Goal: Information Seeking & Learning: Learn about a topic

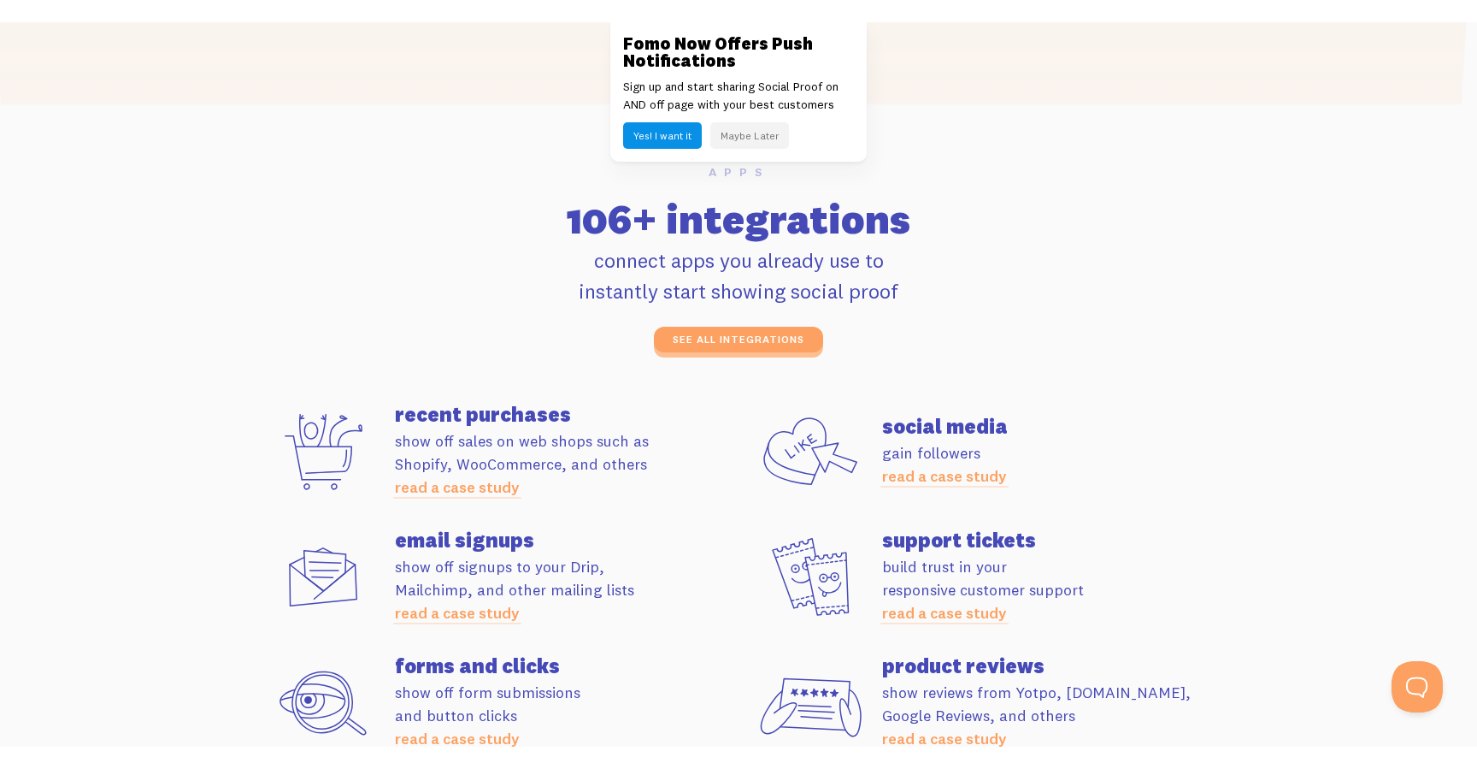
scroll to position [4538, 0]
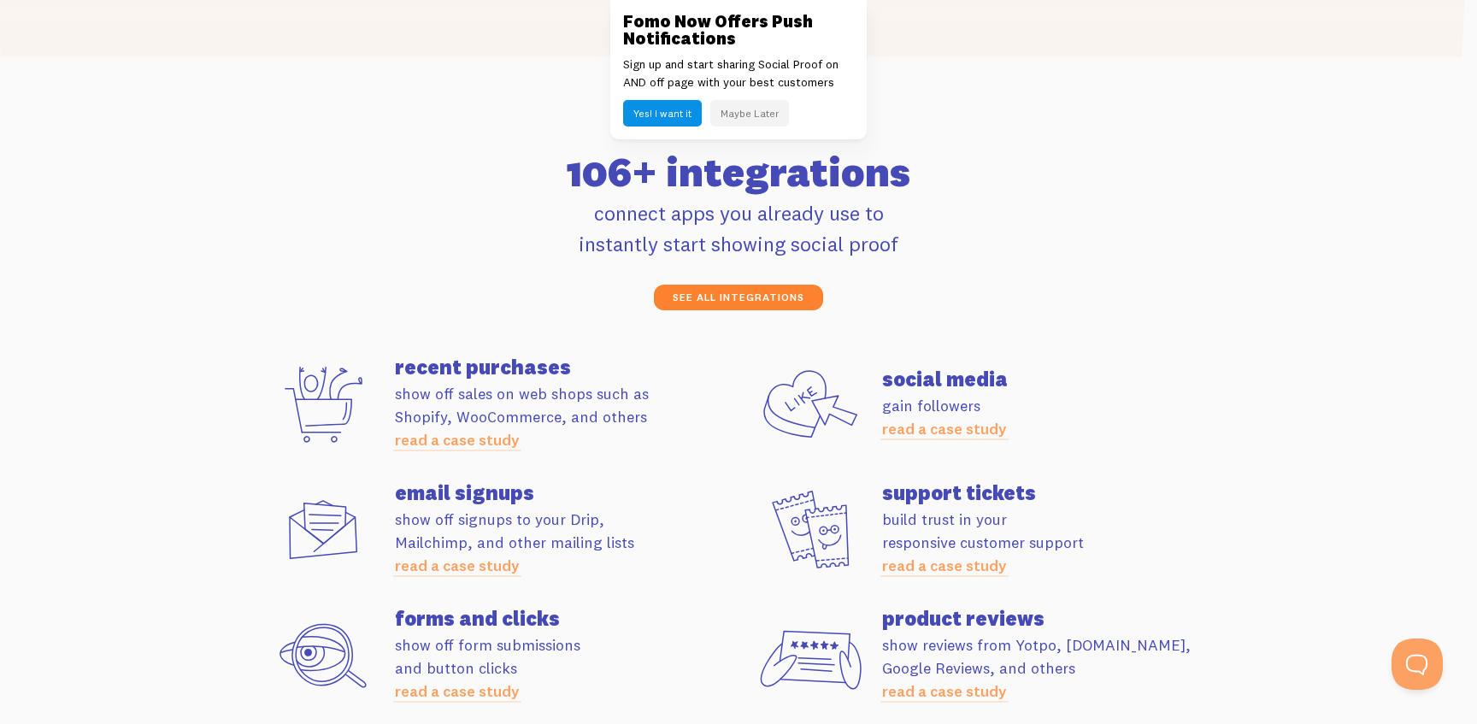
click at [690, 288] on link "see all integrations" at bounding box center [738, 298] width 169 height 26
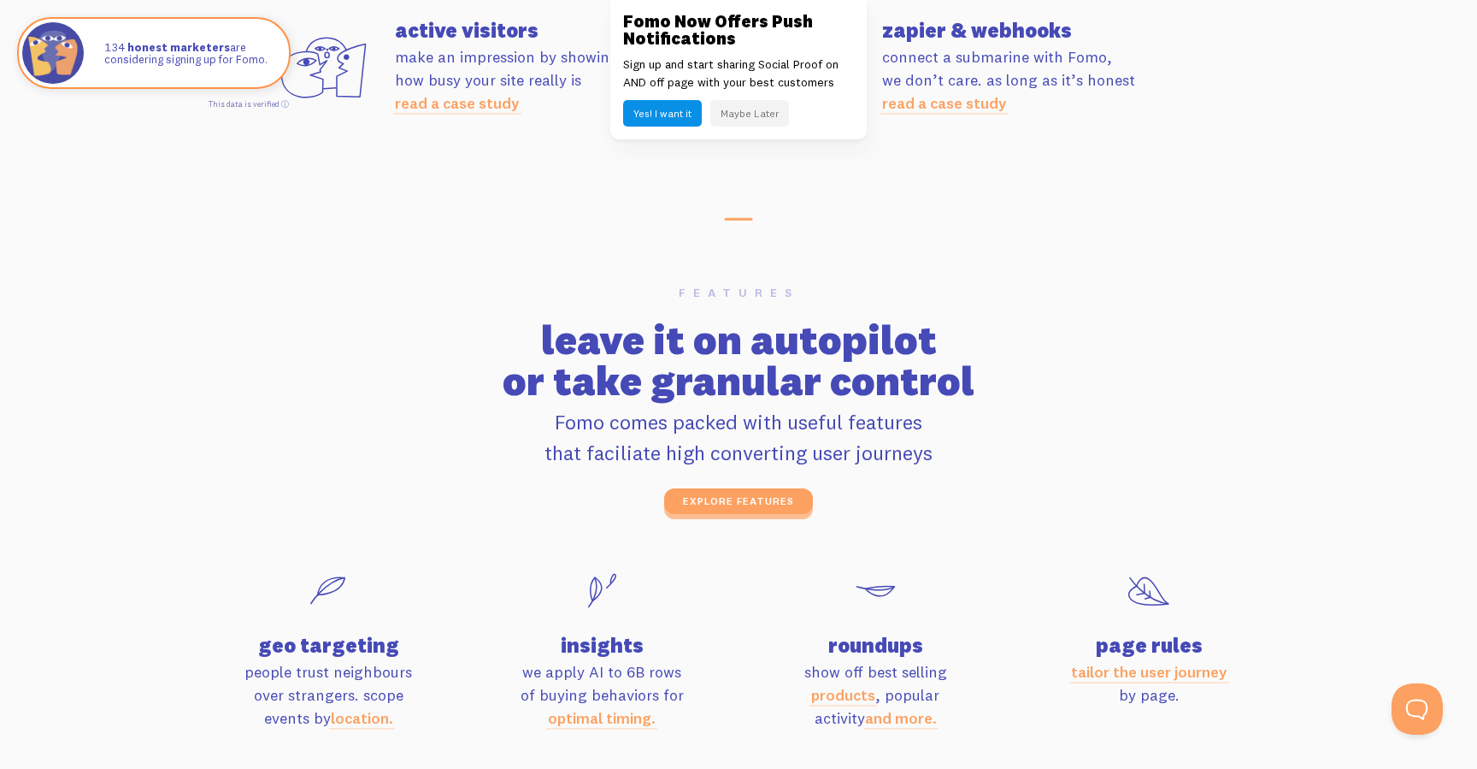
scroll to position [5452, 0]
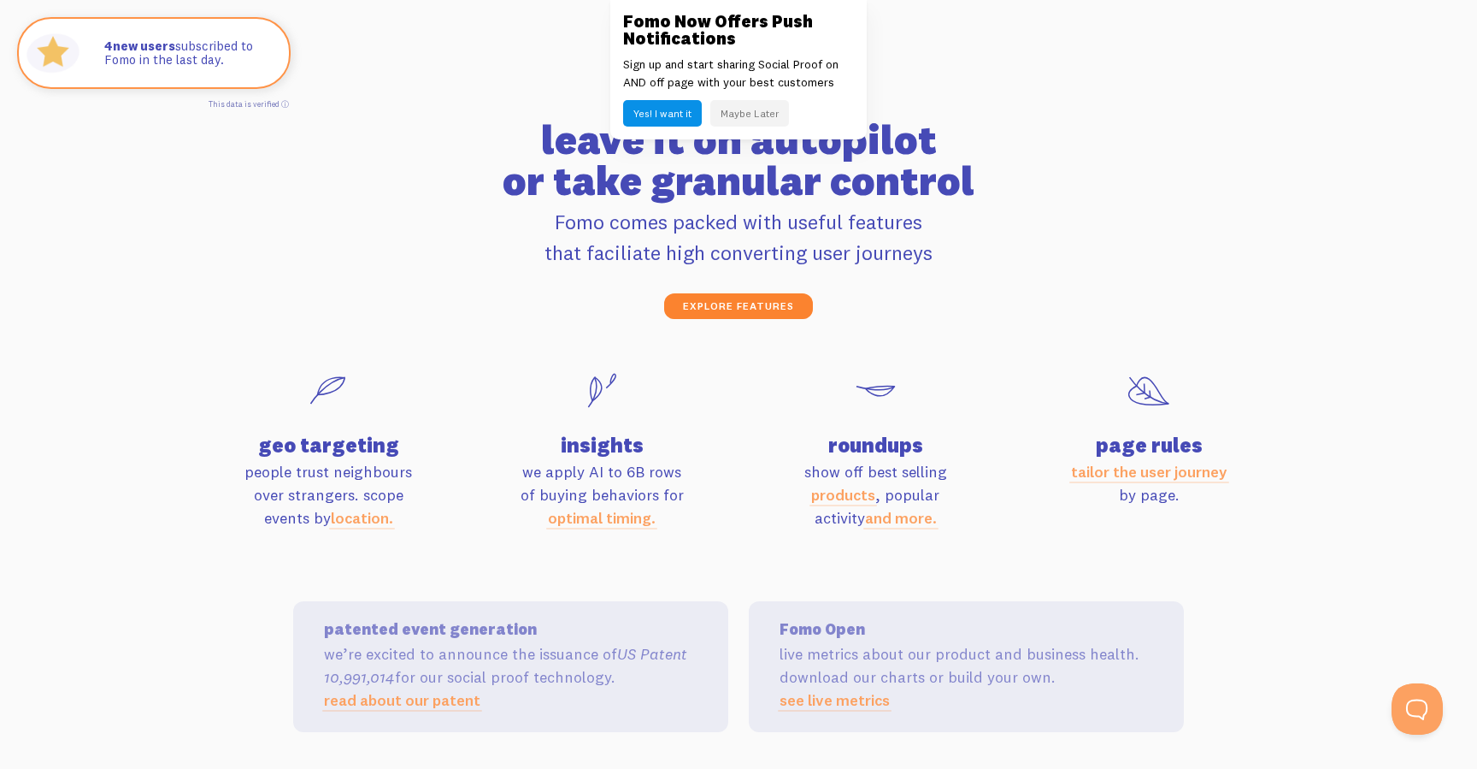
click at [807, 293] on link "explore features" at bounding box center [738, 306] width 149 height 26
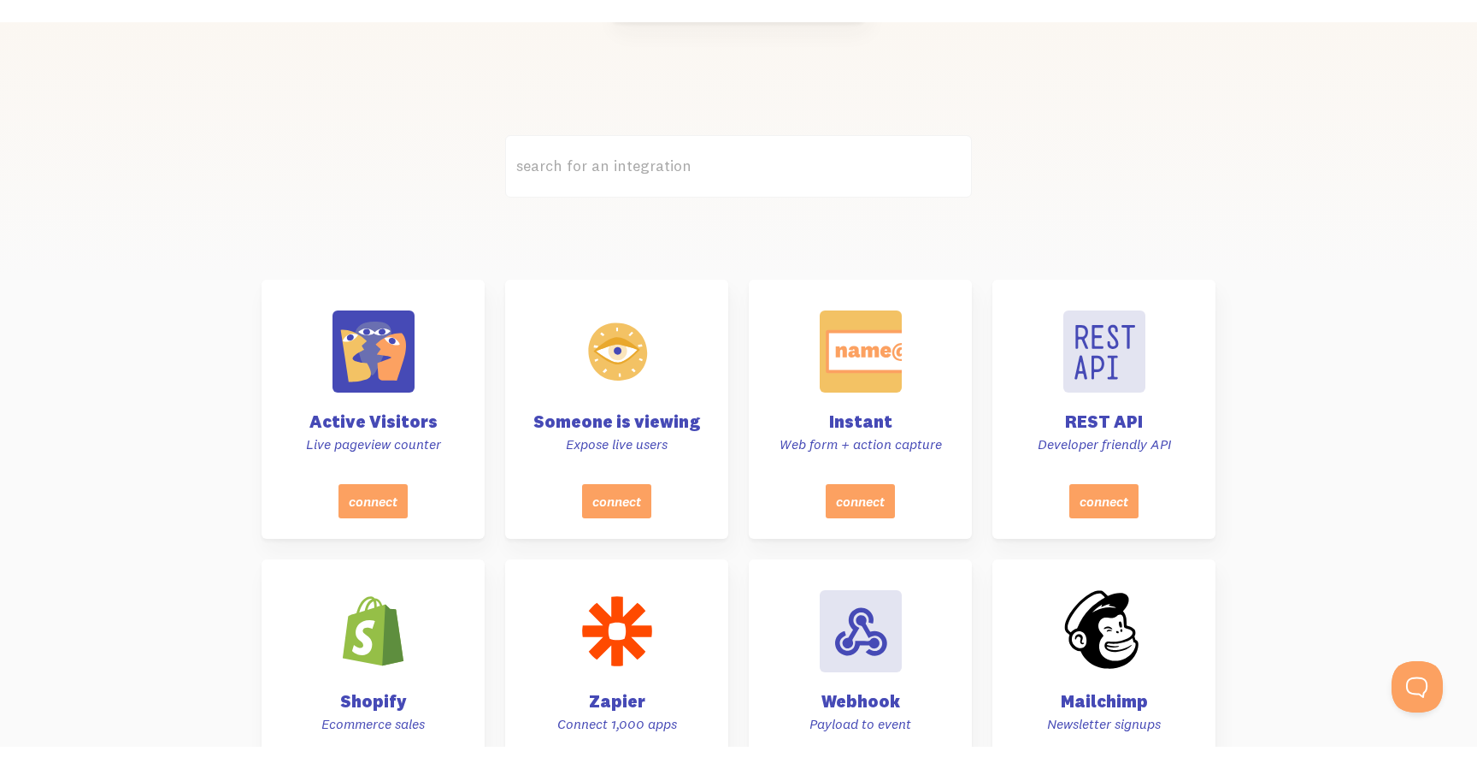
scroll to position [431, 0]
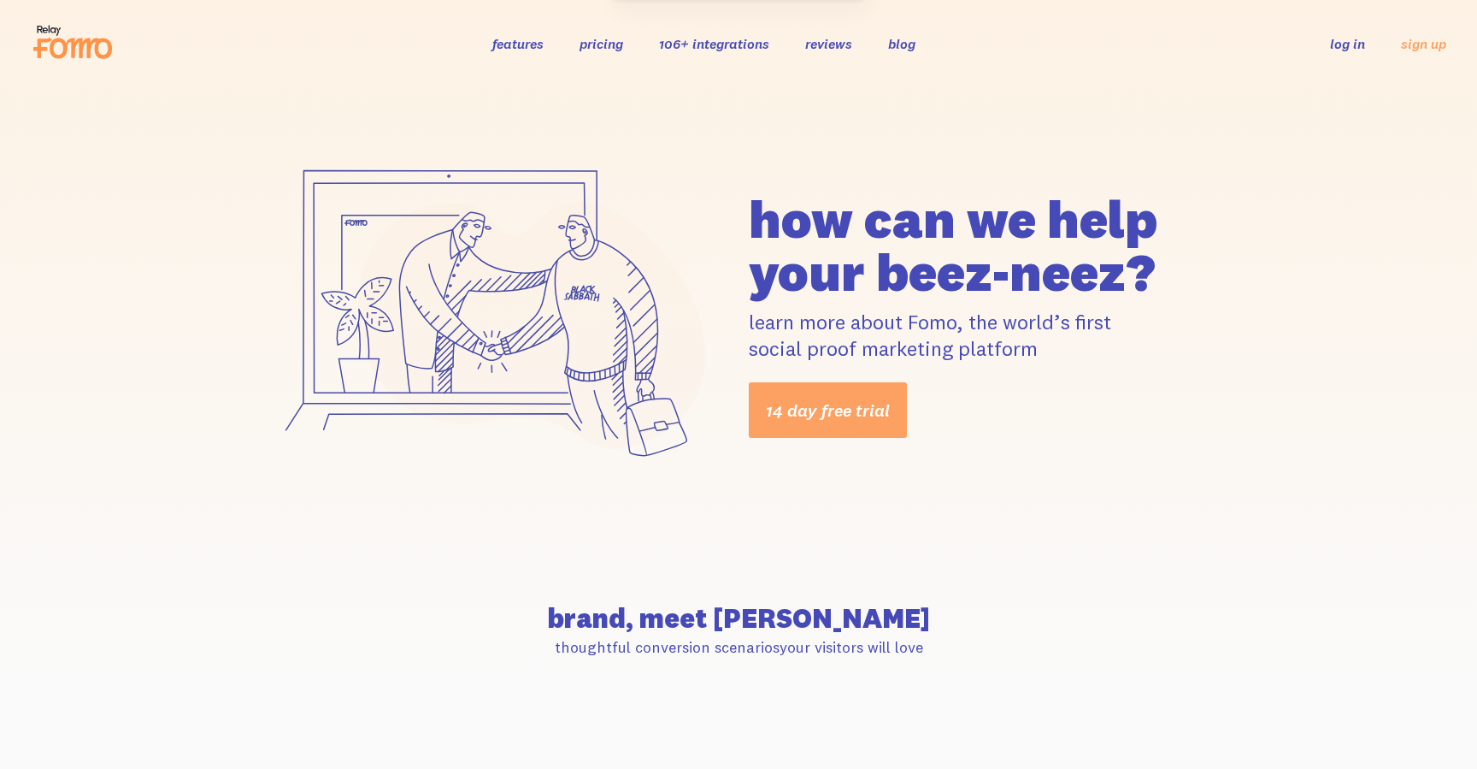
click at [876, 234] on h1 "how can we help your beez-neez?" at bounding box center [982, 245] width 467 height 106
click at [737, 35] on link "106+ integrations" at bounding box center [714, 43] width 110 height 17
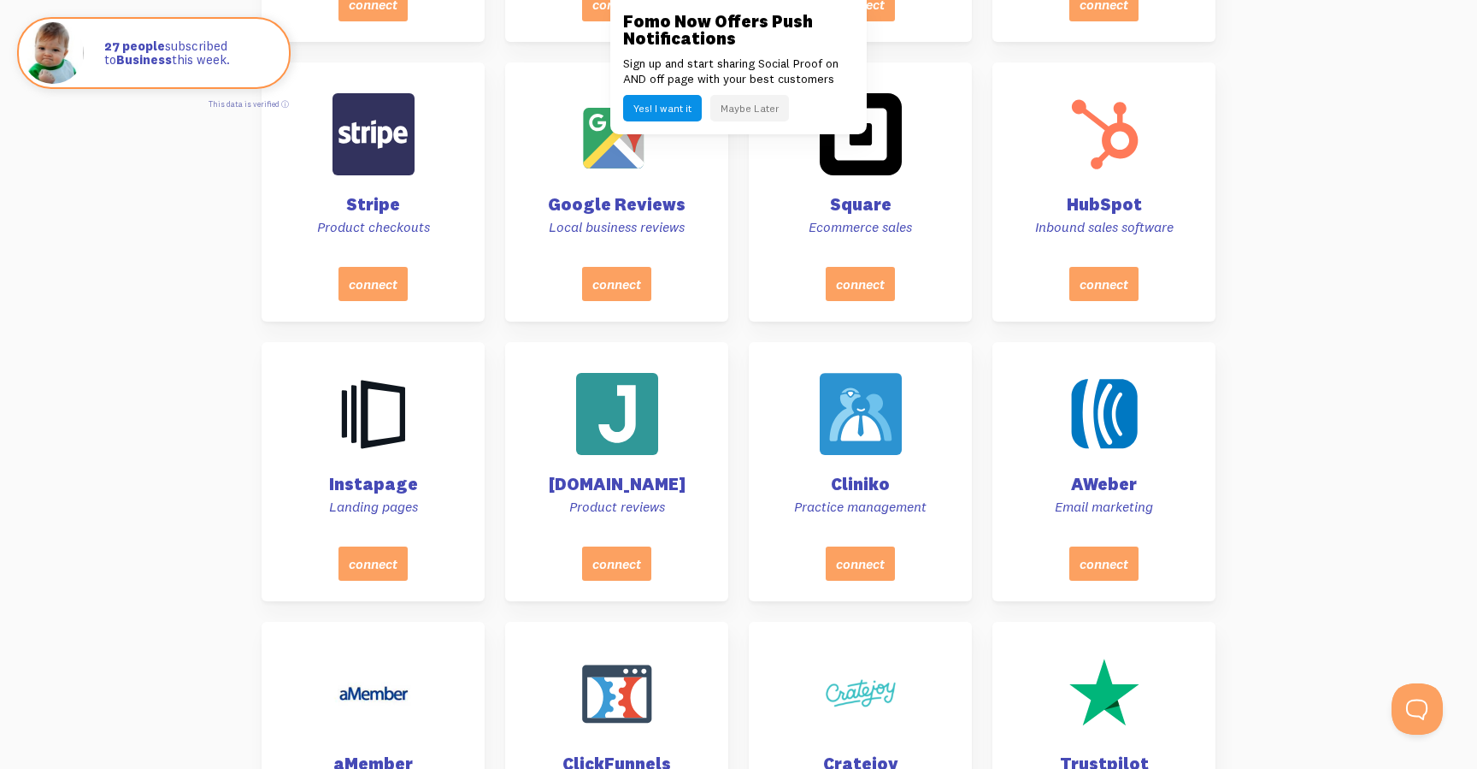
scroll to position [1464, 0]
click at [728, 112] on button "Maybe Later" at bounding box center [750, 108] width 79 height 27
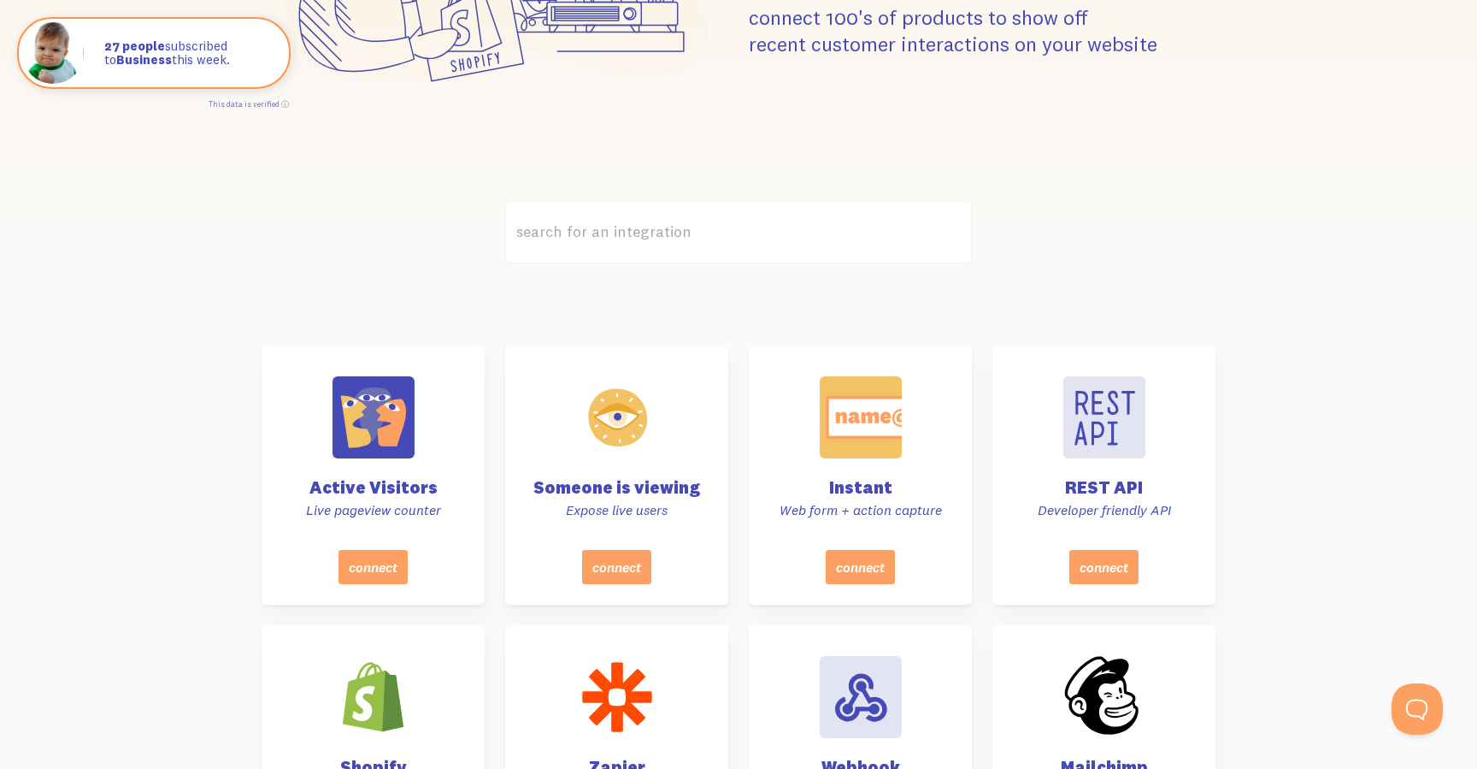
scroll to position [0, 0]
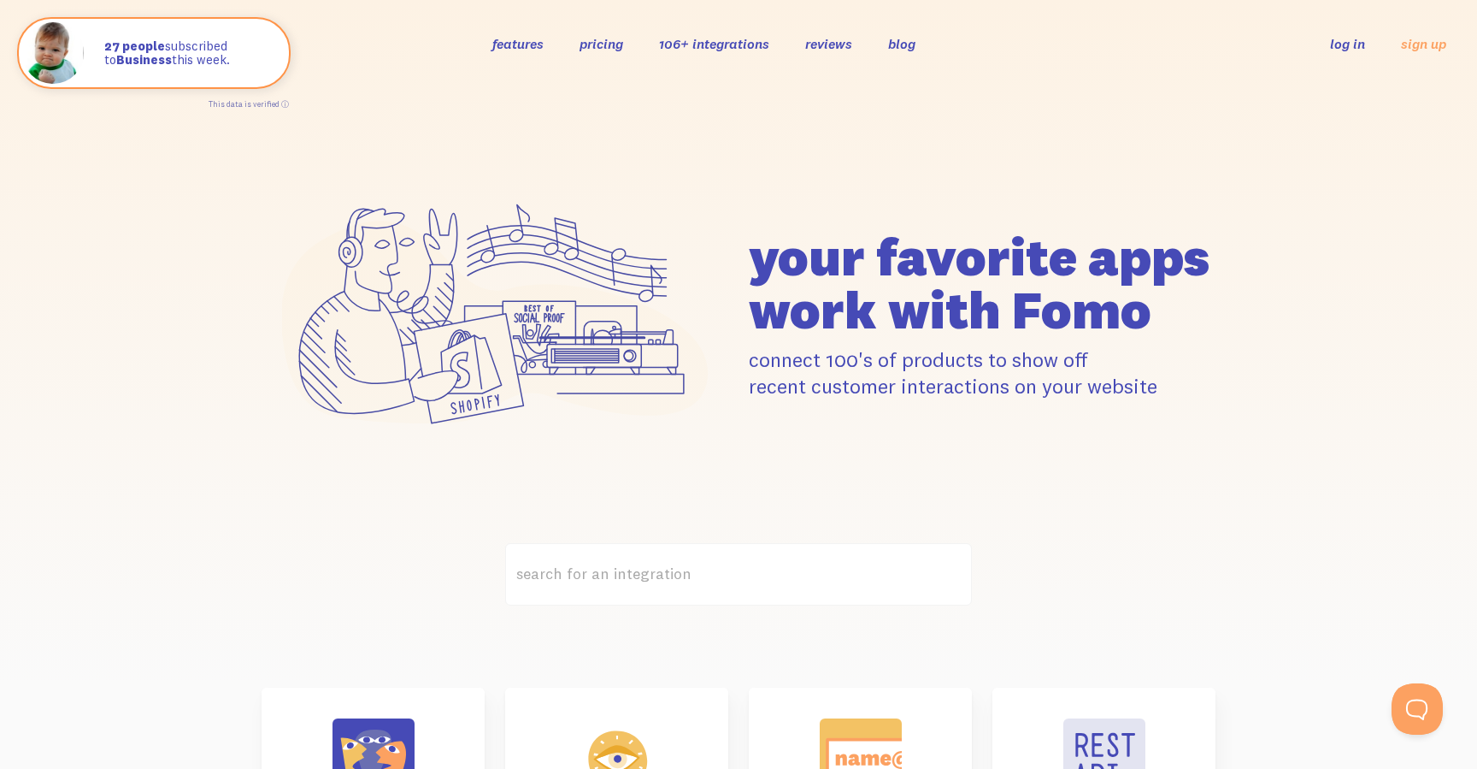
click at [520, 39] on link "features" at bounding box center [517, 43] width 51 height 17
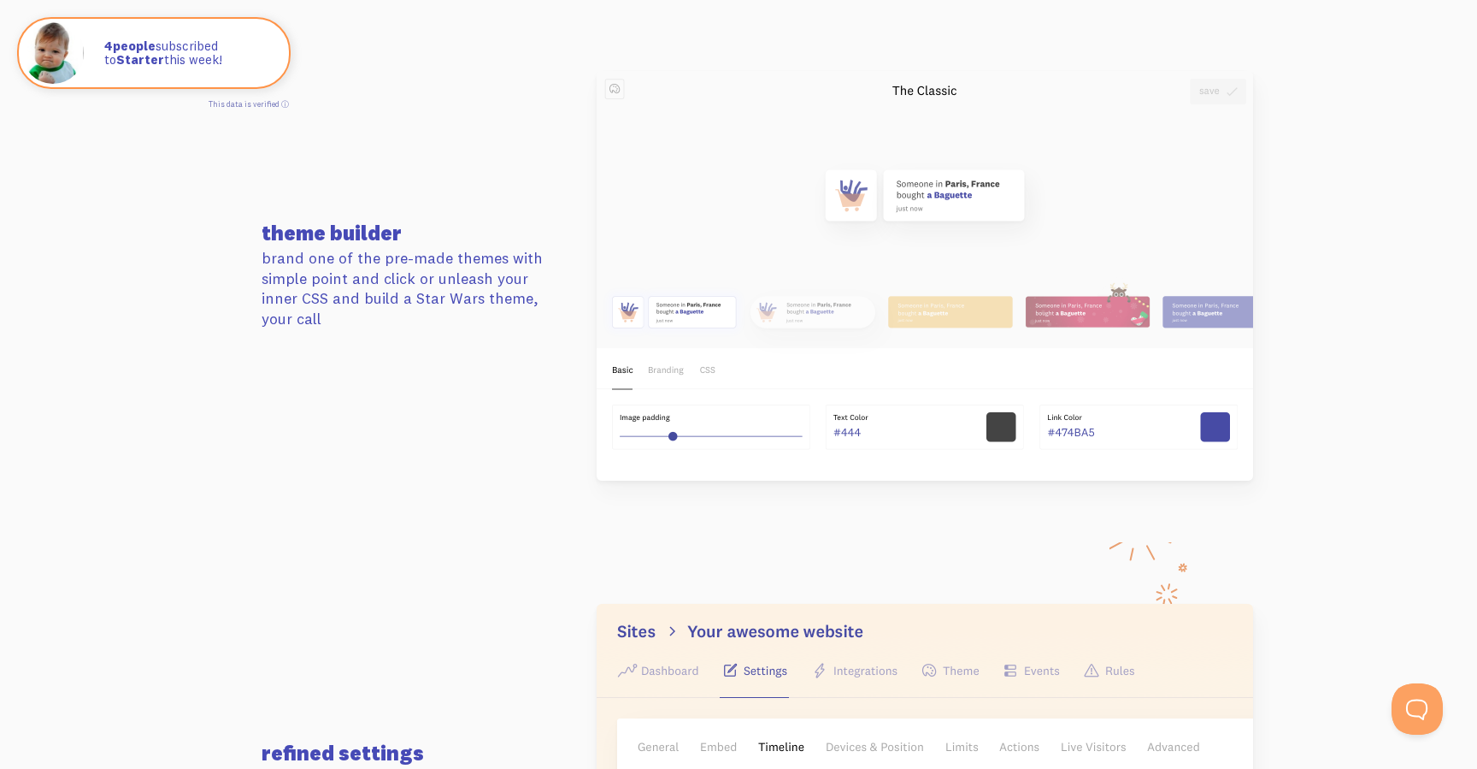
scroll to position [2142, 0]
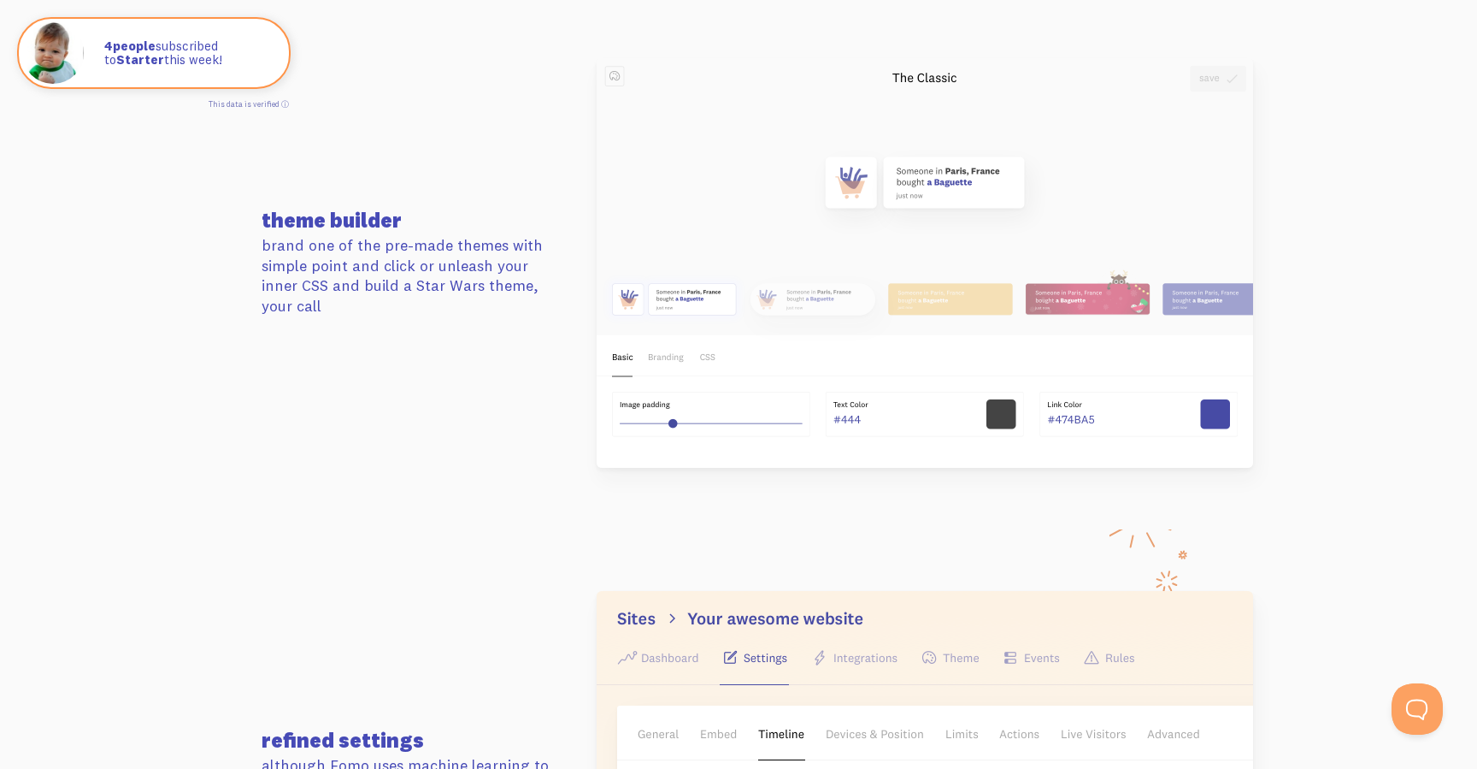
click at [741, 279] on img at bounding box center [925, 263] width 657 height 410
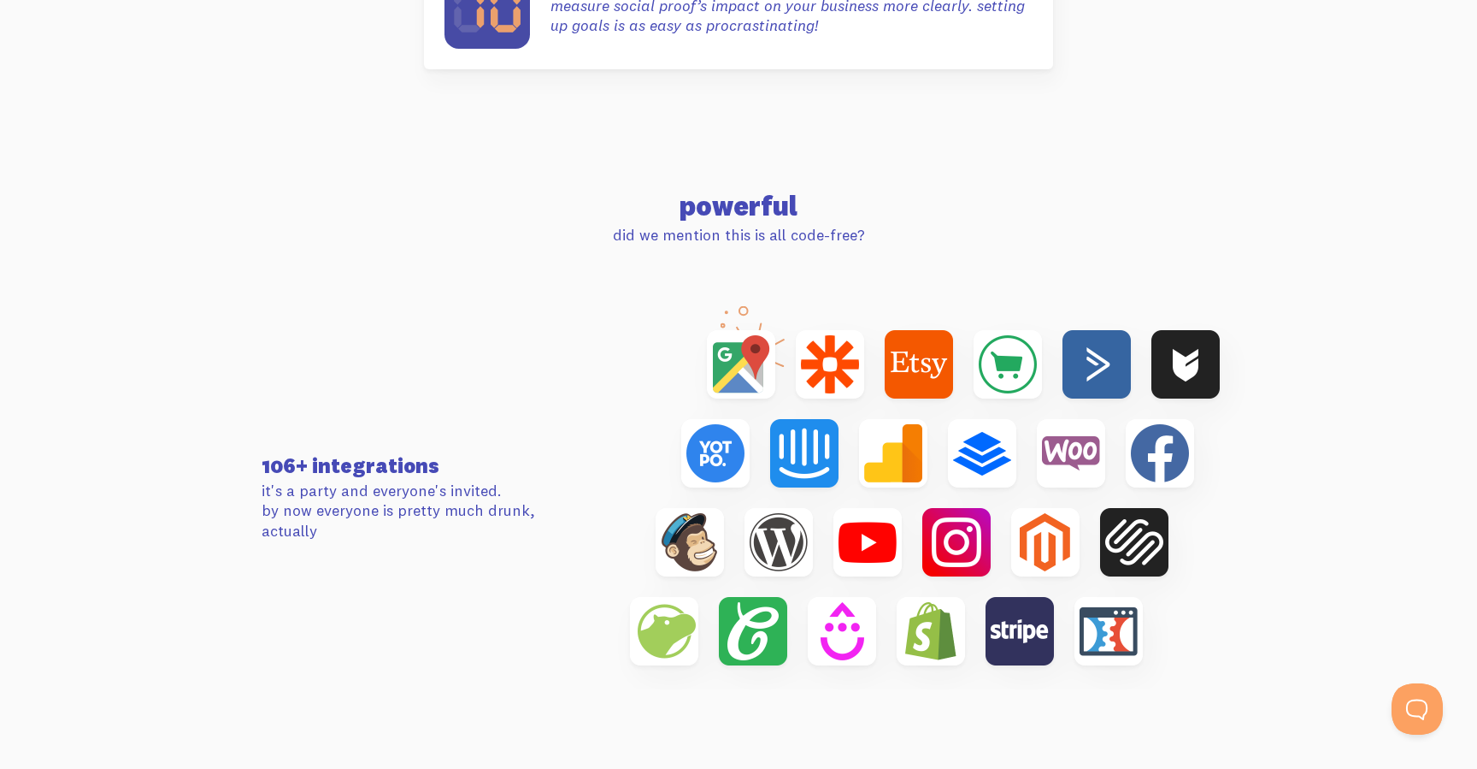
scroll to position [5332, 0]
